Goal: Transaction & Acquisition: Obtain resource

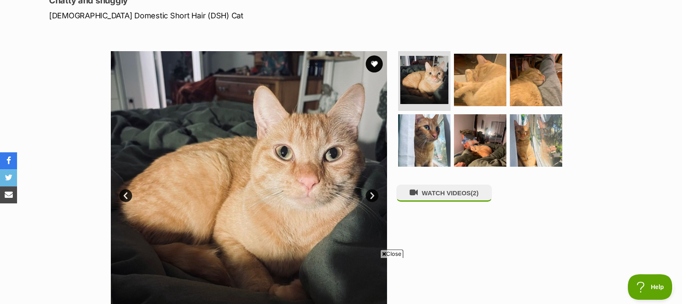
scroll to position [43, 0]
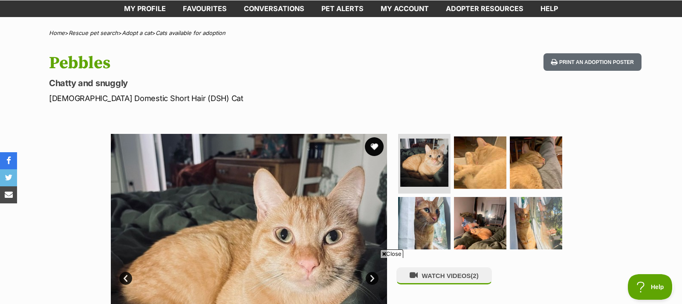
click at [371, 147] on button "favourite" at bounding box center [374, 146] width 19 height 19
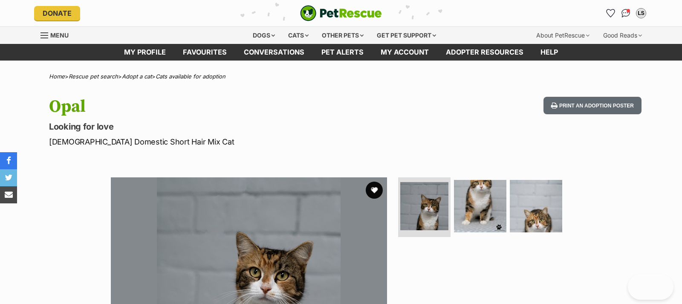
click at [475, 197] on img at bounding box center [480, 206] width 52 height 52
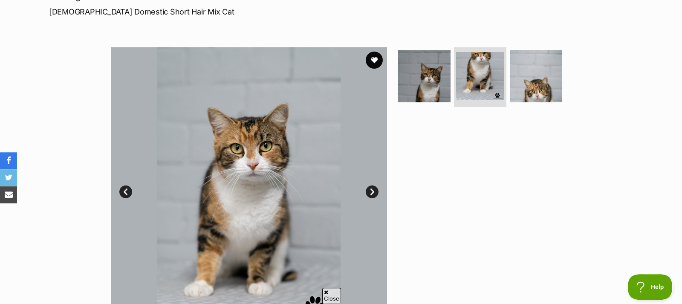
scroll to position [130, 0]
click at [531, 88] on img at bounding box center [536, 75] width 55 height 55
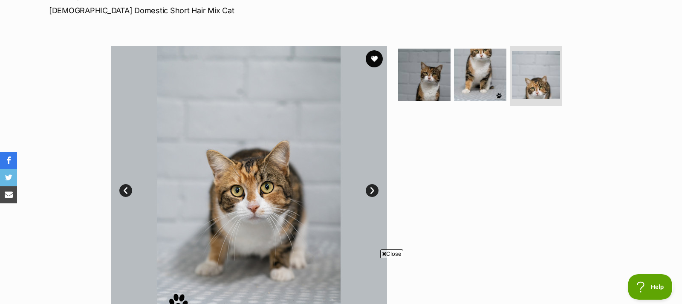
scroll to position [87, 0]
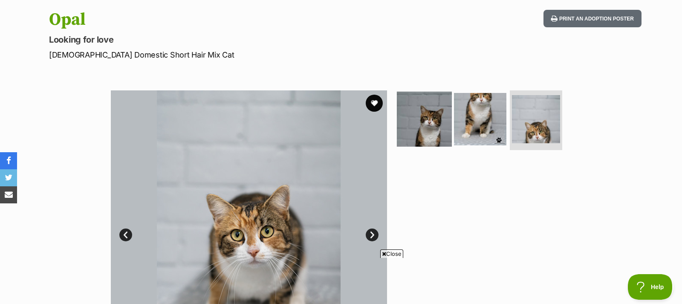
click at [421, 126] on img at bounding box center [424, 119] width 55 height 55
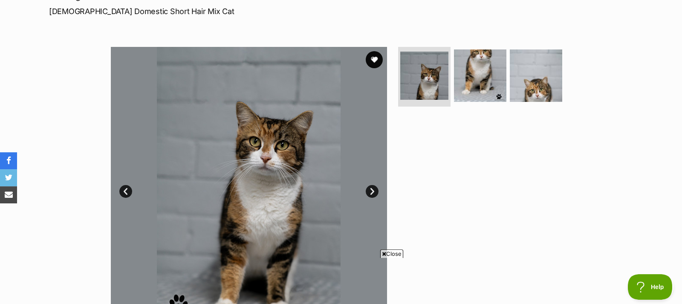
scroll to position [174, 0]
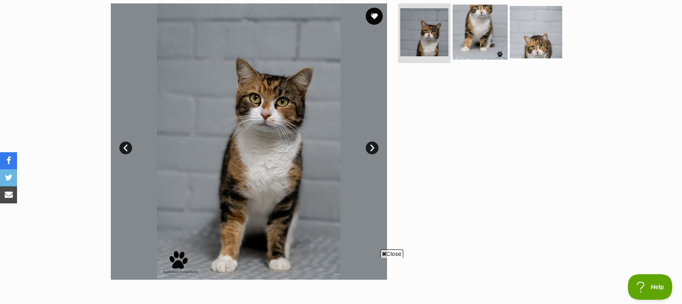
click at [483, 33] on img at bounding box center [480, 32] width 55 height 55
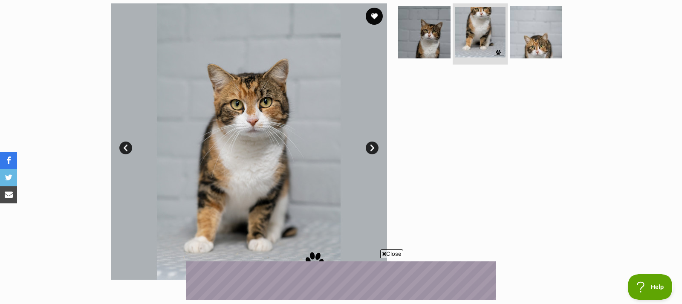
scroll to position [0, 0]
click at [371, 11] on button "favourite" at bounding box center [374, 16] width 19 height 19
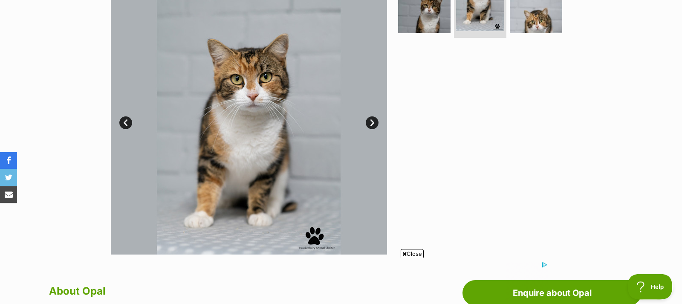
scroll to position [217, 0]
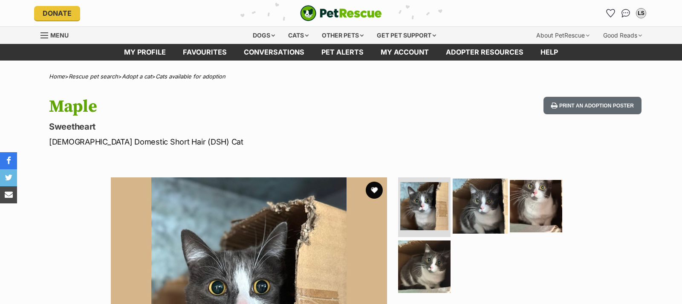
click at [486, 205] on img at bounding box center [480, 206] width 55 height 55
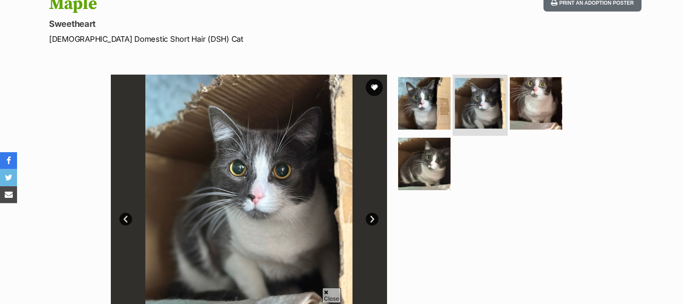
scroll to position [130, 0]
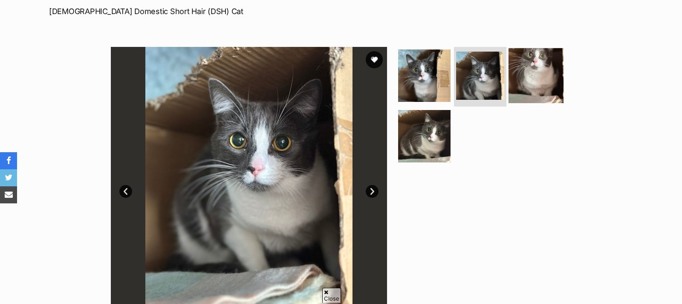
click at [541, 77] on img at bounding box center [536, 75] width 55 height 55
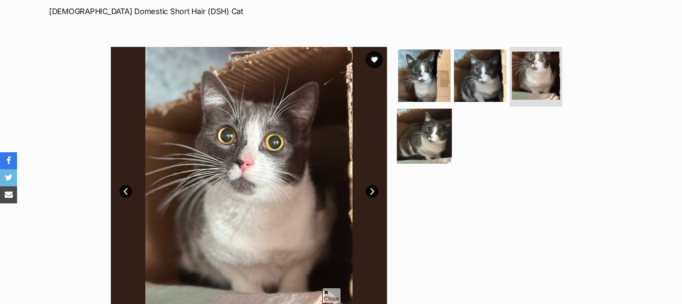
scroll to position [0, 0]
click at [417, 141] on img at bounding box center [424, 135] width 55 height 55
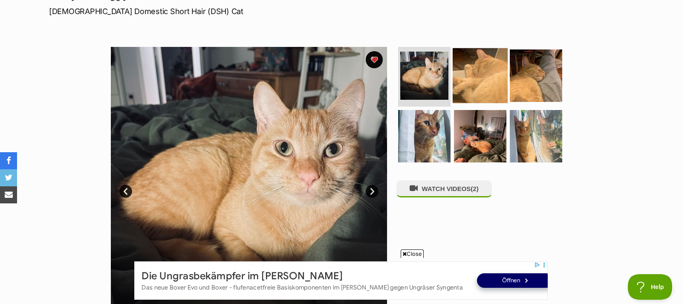
click at [472, 84] on img at bounding box center [480, 75] width 55 height 55
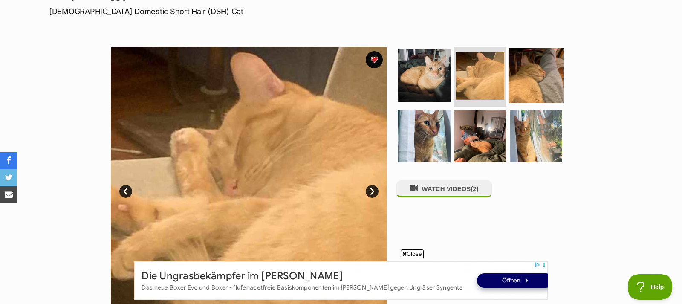
click at [538, 85] on img at bounding box center [536, 75] width 55 height 55
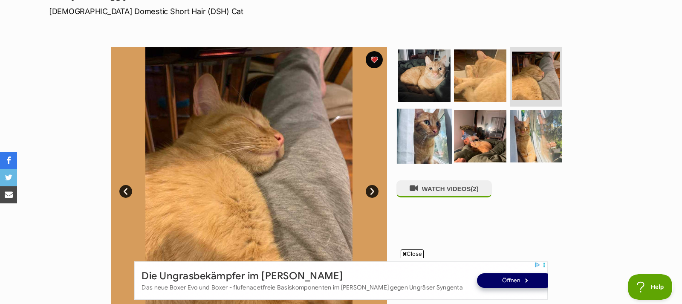
click at [431, 132] on img at bounding box center [424, 135] width 55 height 55
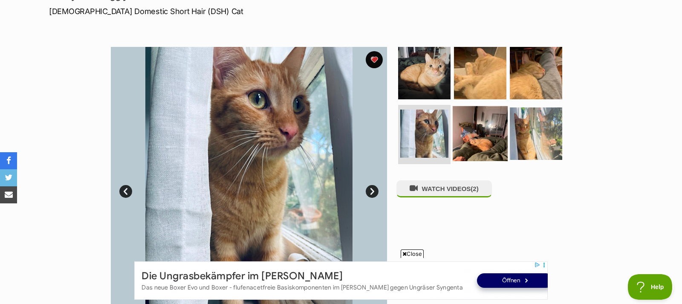
click at [469, 139] on img at bounding box center [480, 133] width 55 height 55
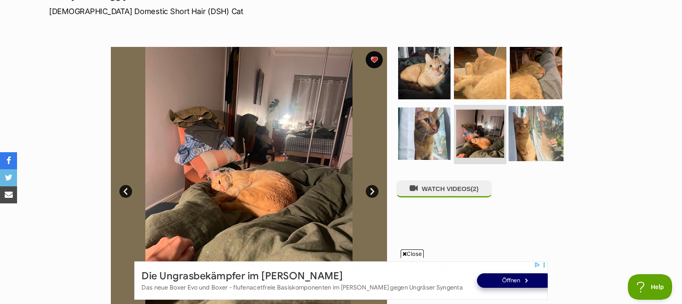
click at [529, 142] on img at bounding box center [536, 133] width 55 height 55
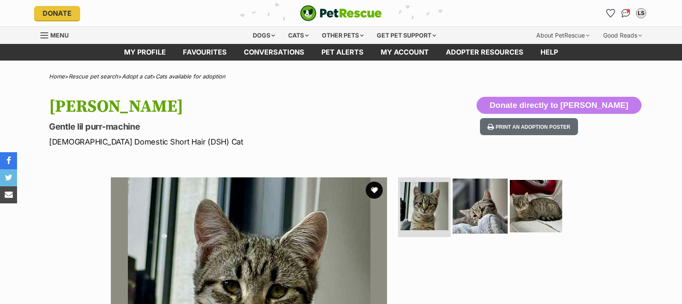
click at [483, 200] on img at bounding box center [480, 206] width 55 height 55
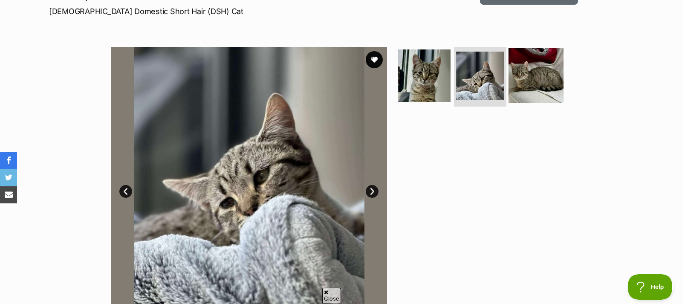
click at [527, 89] on img at bounding box center [536, 75] width 55 height 55
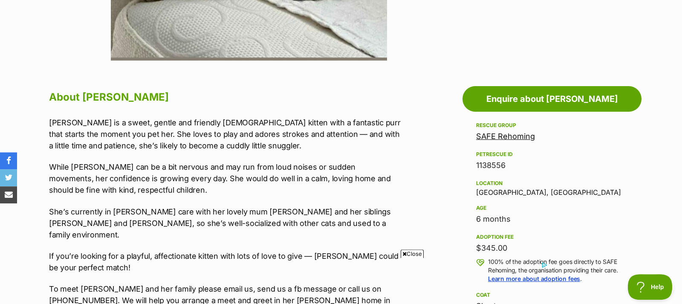
scroll to position [435, 0]
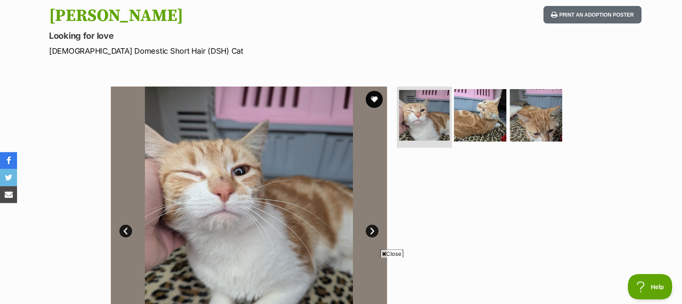
scroll to position [87, 0]
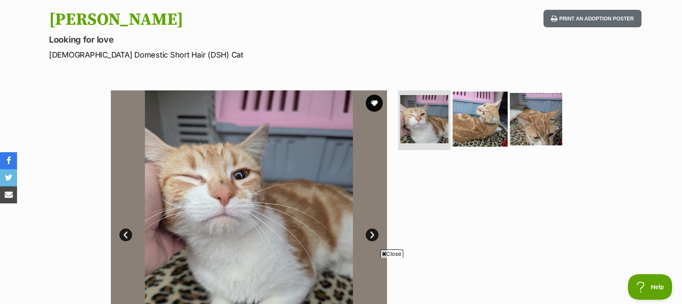
click at [474, 116] on img at bounding box center [480, 119] width 55 height 55
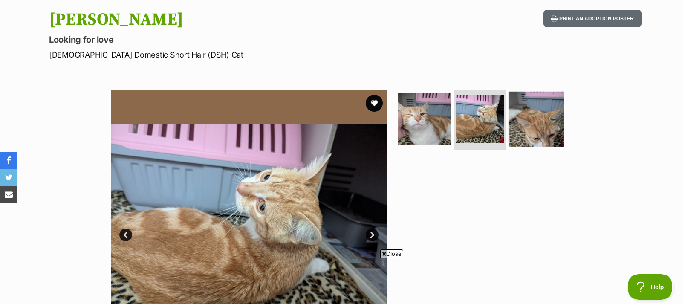
click at [533, 124] on img at bounding box center [536, 119] width 55 height 55
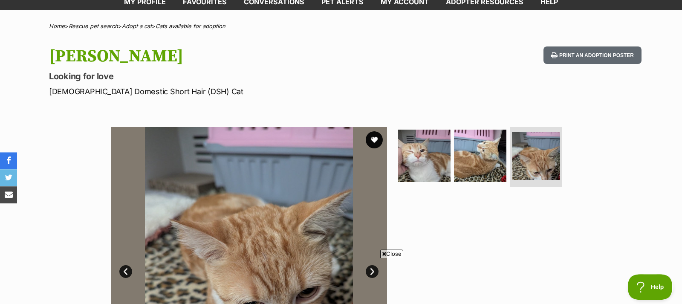
scroll to position [43, 0]
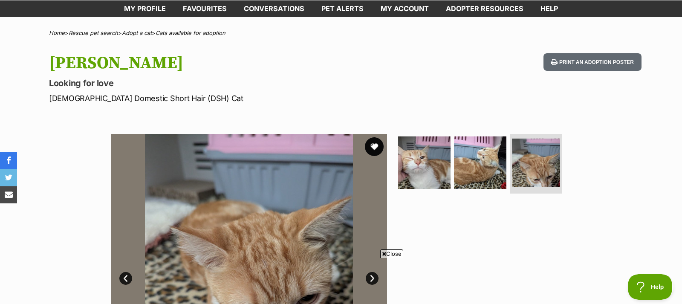
click at [373, 143] on button "favourite" at bounding box center [374, 146] width 19 height 19
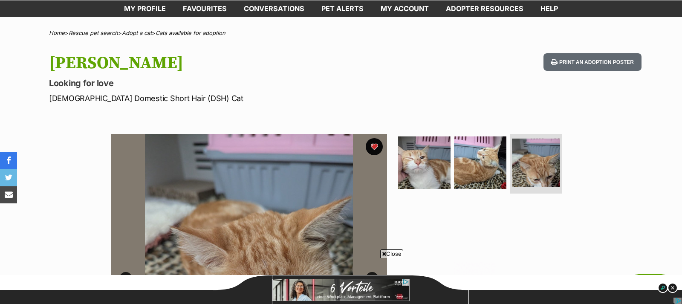
scroll to position [0, 0]
